Goal: Find specific page/section: Find specific page/section

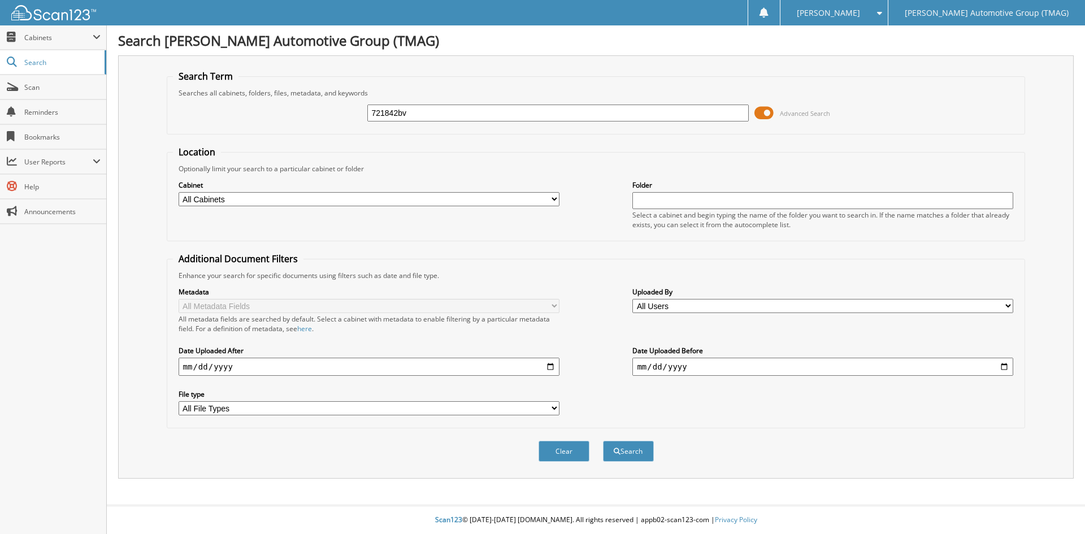
type input "721842bv"
click at [603, 441] on button "Search" at bounding box center [628, 451] width 51 height 21
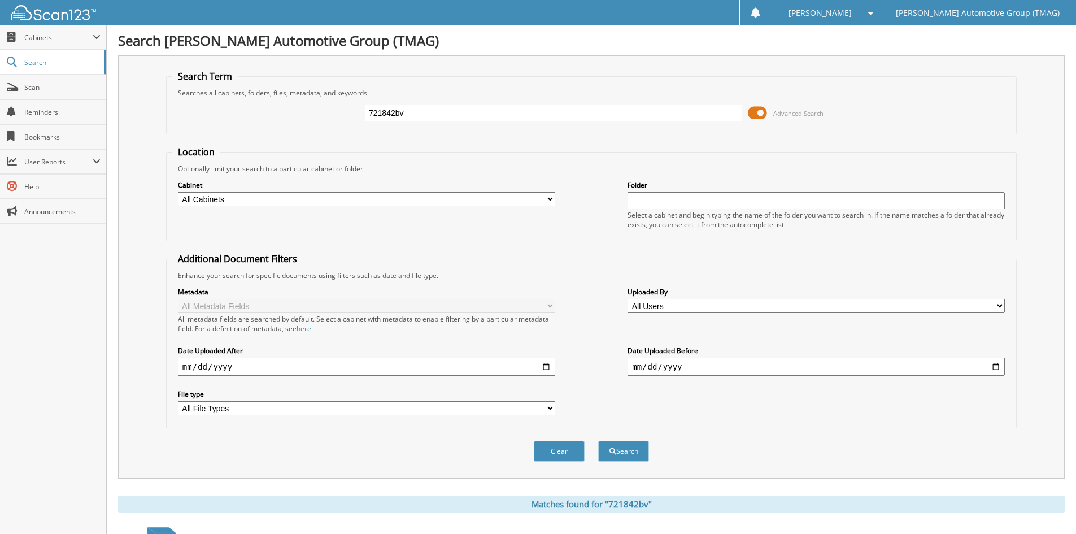
scroll to position [284, 0]
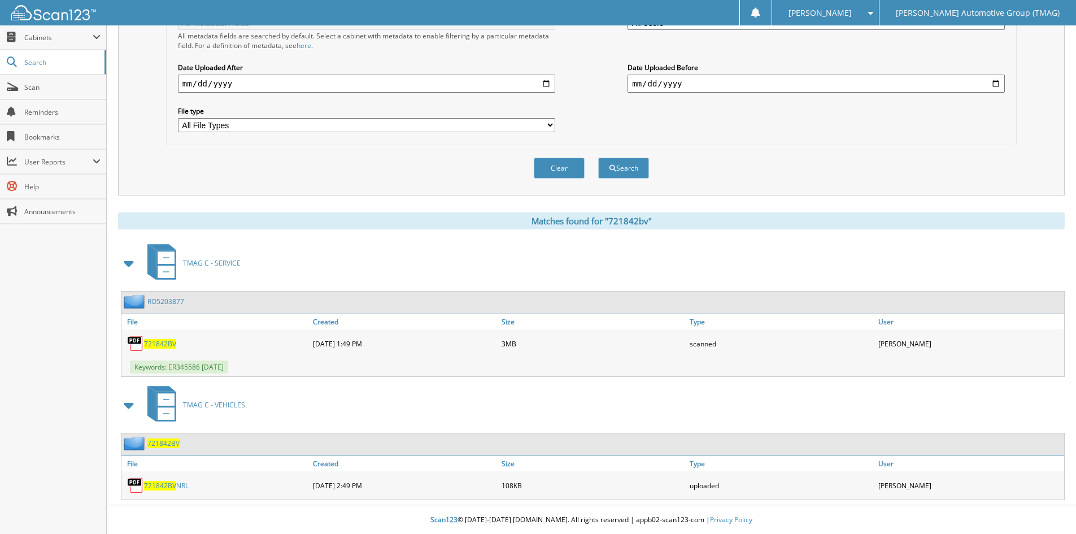
click at [157, 444] on span "721842BV" at bounding box center [163, 443] width 32 height 10
